Goal: Task Accomplishment & Management: Use online tool/utility

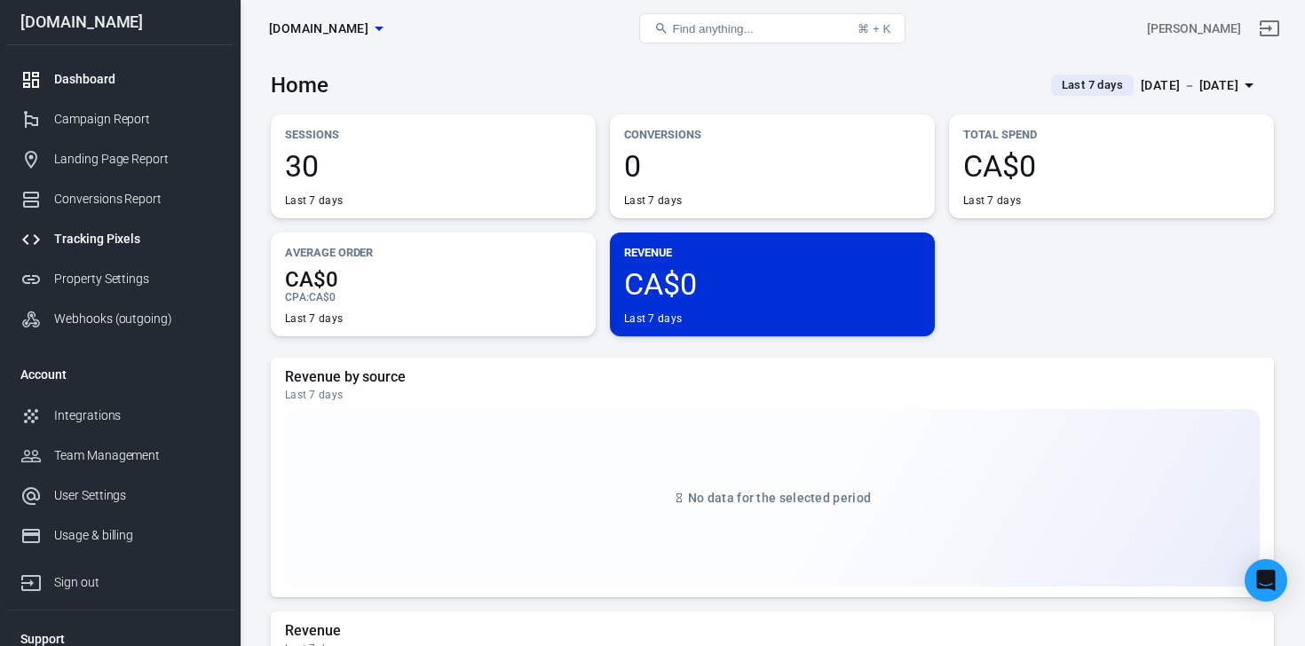
click at [115, 236] on div "Tracking Pixels" at bounding box center [136, 239] width 165 height 19
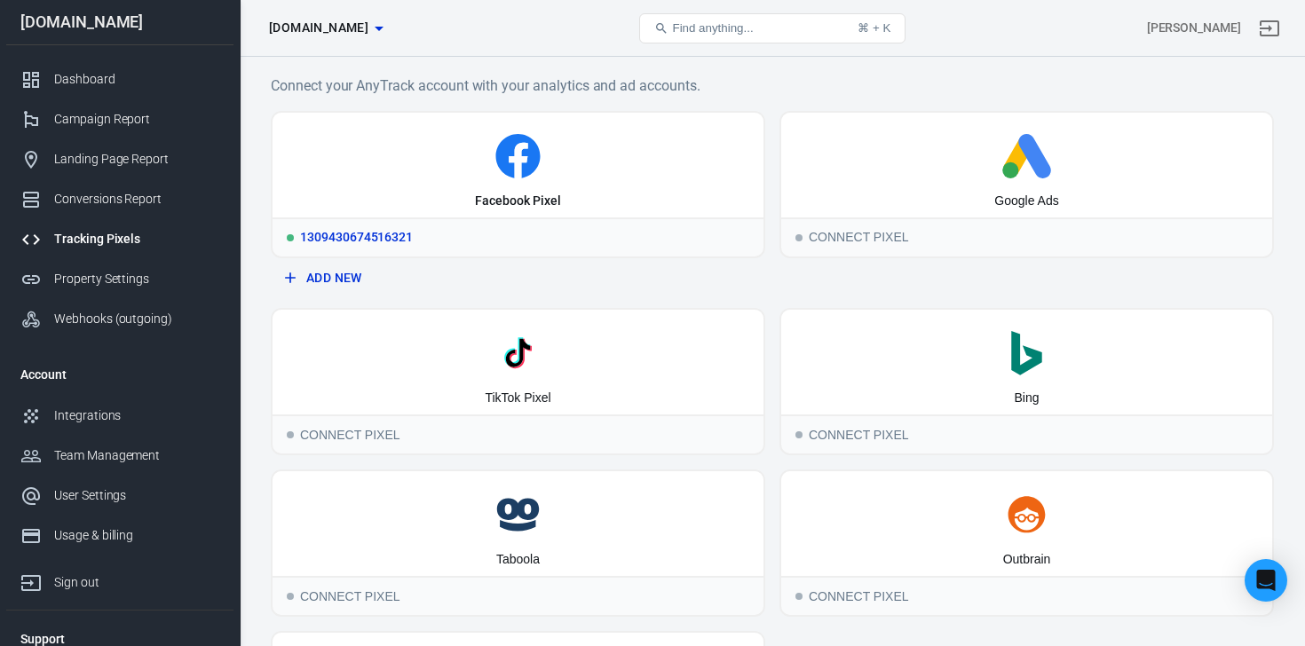
click at [551, 141] on icon at bounding box center [518, 156] width 477 height 44
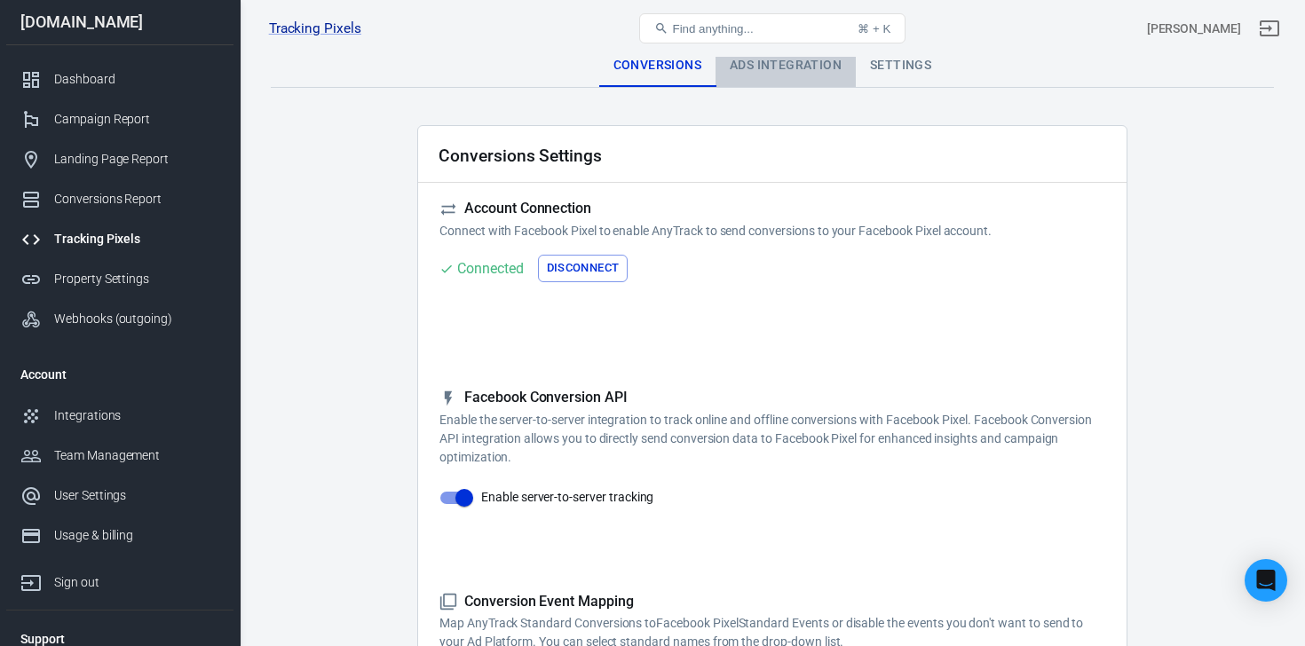
click at [770, 66] on div "Ads Integration" at bounding box center [785, 65] width 140 height 43
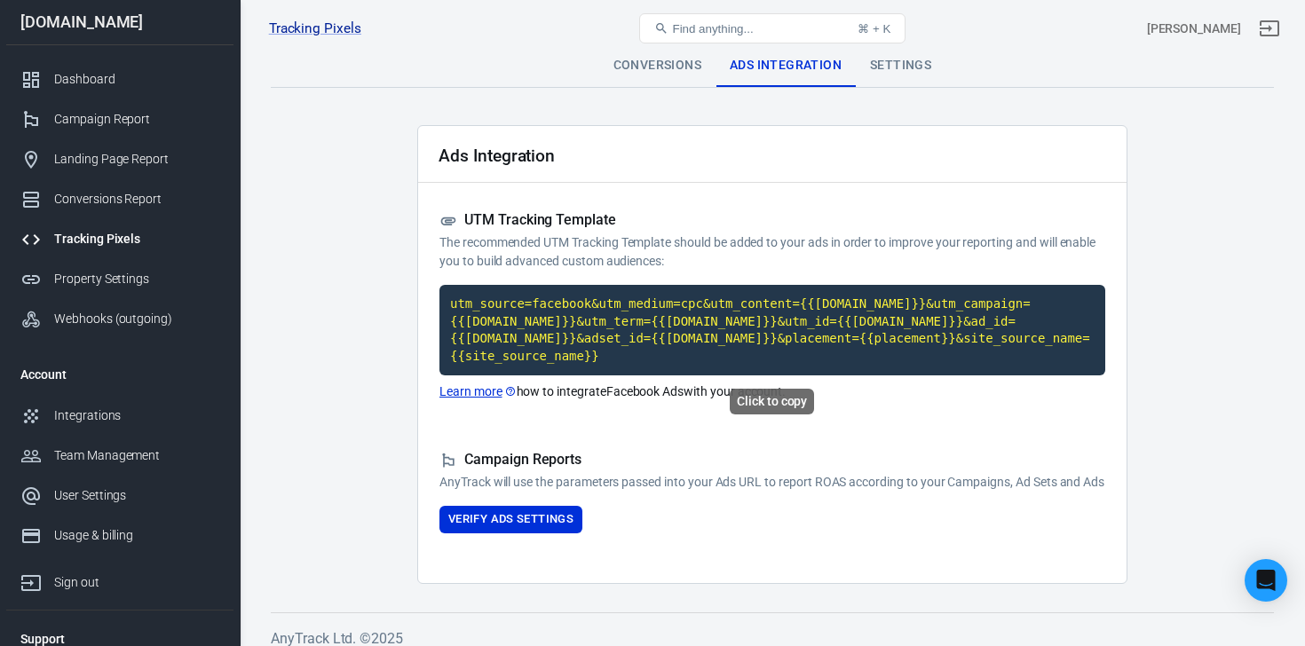
click at [659, 322] on code "utm_source=facebook&utm_medium=cpc&utm_content={{[DOMAIN_NAME]}}&utm_campaign={…" at bounding box center [772, 330] width 666 height 91
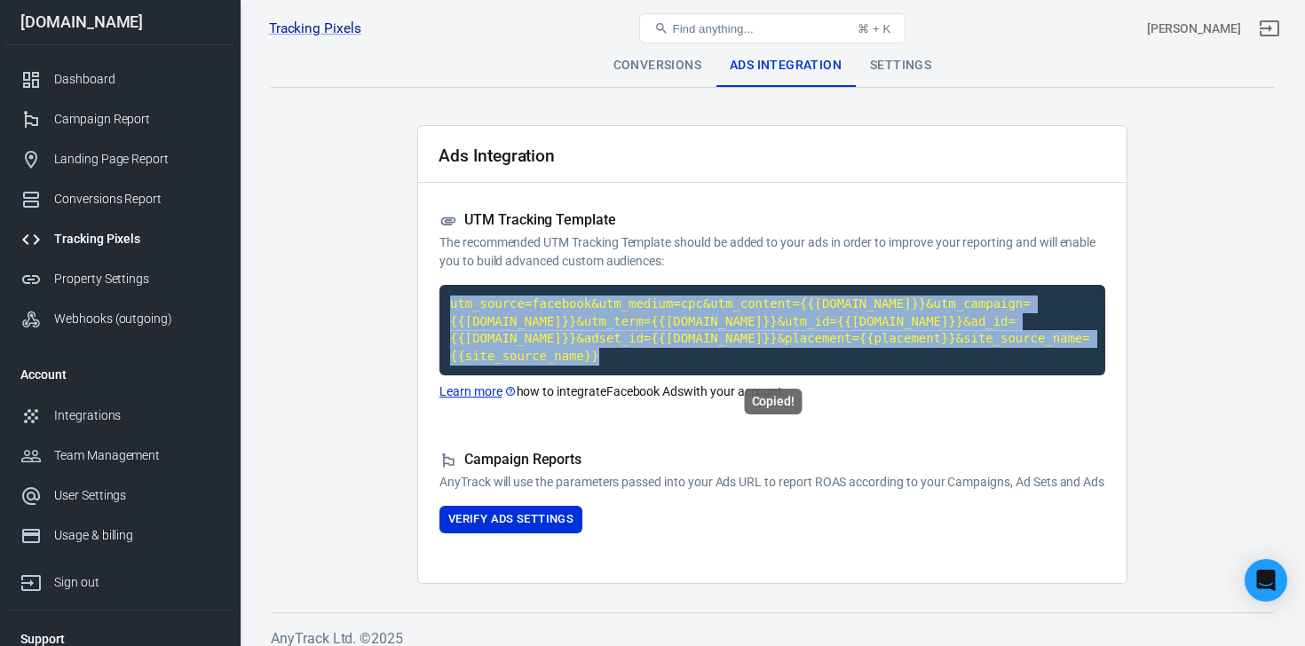
click at [659, 322] on code "utm_source=facebook&utm_medium=cpc&utm_content={{[DOMAIN_NAME]}}&utm_campaign={…" at bounding box center [772, 330] width 666 height 91
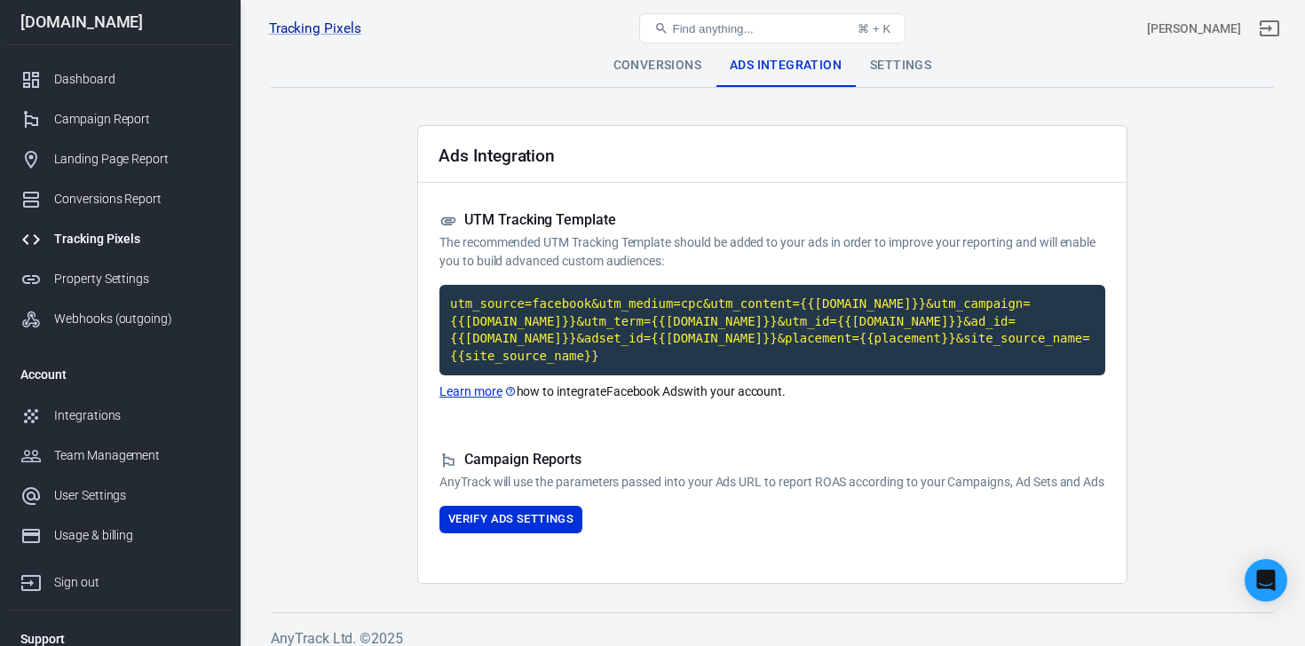
click at [922, 411] on div "Ads Integration UTM Tracking Template The recommended UTM Tracking Template sho…" at bounding box center [772, 354] width 710 height 459
click at [1141, 275] on main "Conversions Ads Integration Settings Ads Integration UTM Tracking Template The …" at bounding box center [772, 314] width 1003 height 540
click at [620, 325] on code "utm_source=facebook&utm_medium=cpc&utm_content={{[DOMAIN_NAME]}}&utm_campaign={…" at bounding box center [772, 330] width 666 height 91
